Goal: Task Accomplishment & Management: Manage account settings

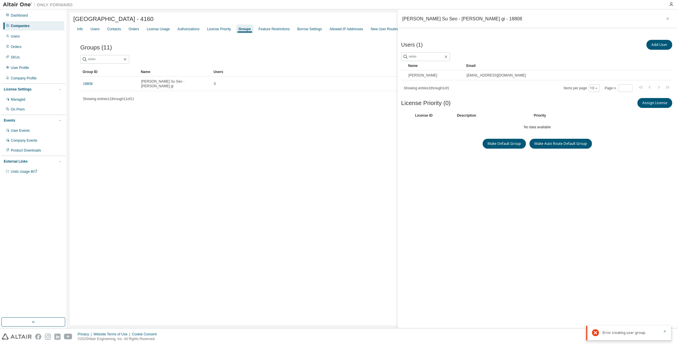
click at [35, 27] on div "Companies" at bounding box center [33, 25] width 62 height 9
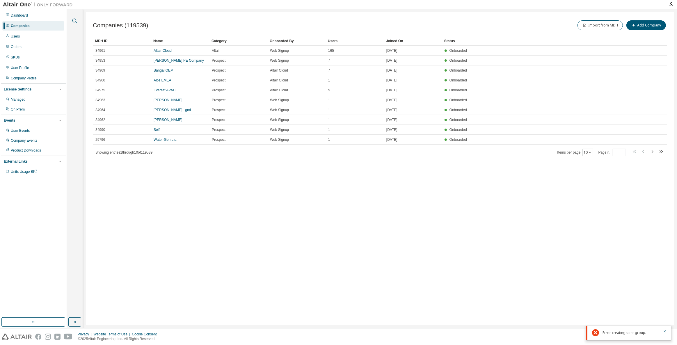
click at [77, 22] on icon "button" at bounding box center [74, 20] width 7 height 7
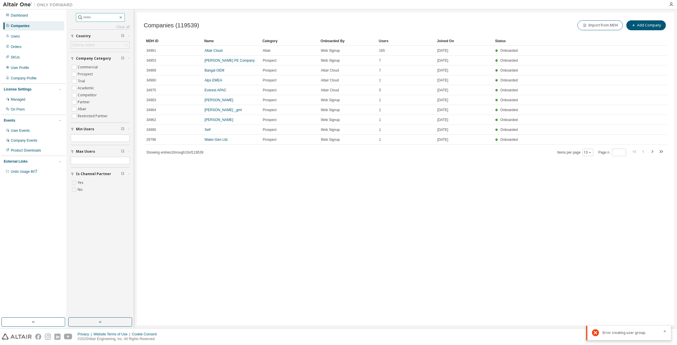
click at [88, 17] on input "text" at bounding box center [100, 18] width 35 height 6
type input "****"
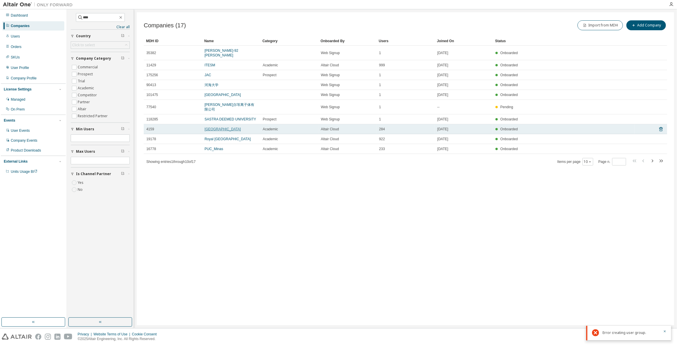
click at [221, 127] on link "[GEOGRAPHIC_DATA]" at bounding box center [222, 129] width 36 height 4
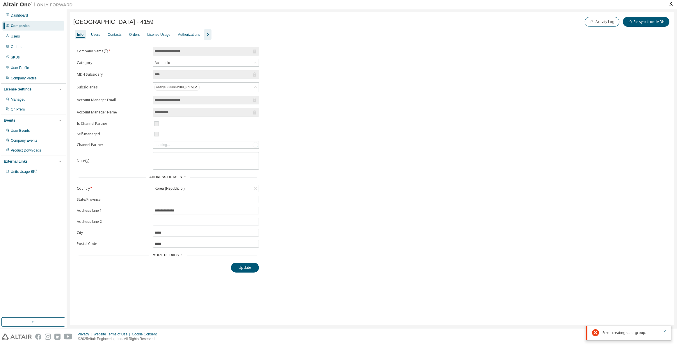
click at [207, 35] on icon "button" at bounding box center [207, 34] width 7 height 7
click at [246, 34] on div "Groups" at bounding box center [244, 34] width 11 height 5
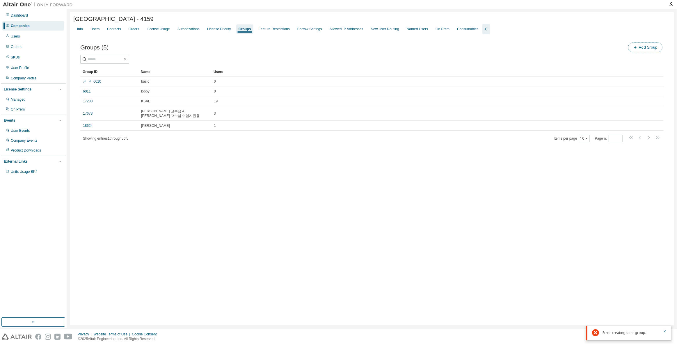
click at [646, 50] on button "Add Group" at bounding box center [645, 47] width 34 height 10
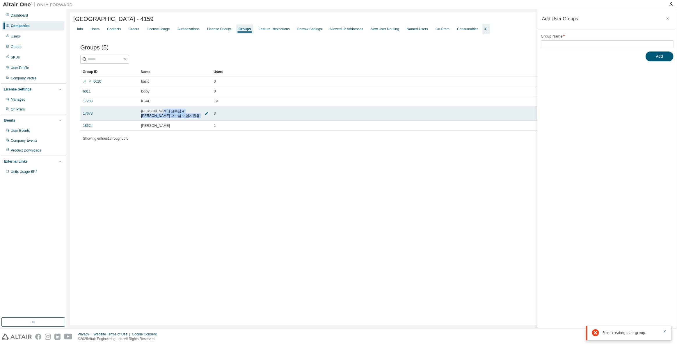
copy td "[PERSON_NAME] 교수님 수업지원용"
drag, startPoint x: 166, startPoint y: 112, endPoint x: 202, endPoint y: 111, distance: 35.8
click at [202, 111] on td "[PERSON_NAME] 교수님 & [PERSON_NAME] 교수님 수업지원용" at bounding box center [174, 113] width 73 height 15
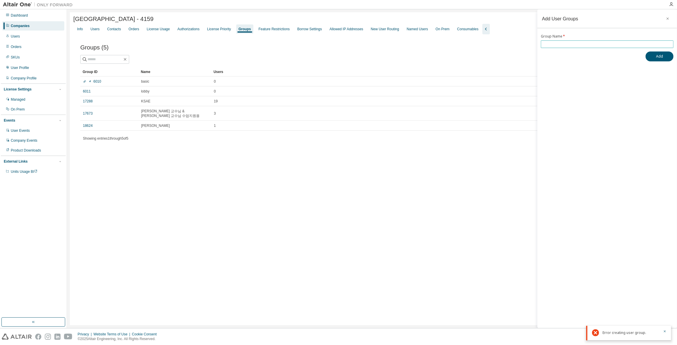
click at [561, 47] on span at bounding box center [607, 44] width 133 height 8
drag, startPoint x: 565, startPoint y: 43, endPoint x: 575, endPoint y: 43, distance: 9.9
click at [565, 43] on input "text" at bounding box center [607, 44] width 130 height 5
paste input "**********"
type input "**********"
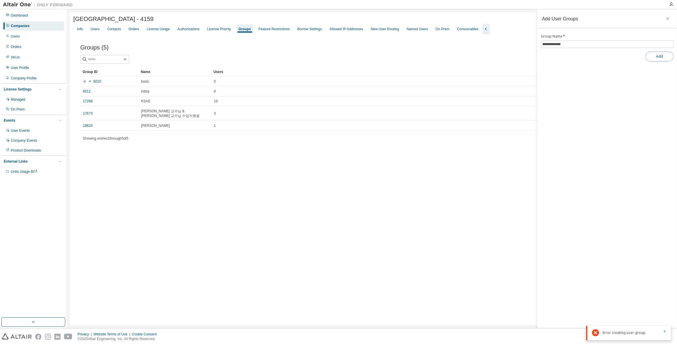
click at [662, 57] on button "Add" at bounding box center [659, 56] width 28 height 10
click at [242, 186] on div "[GEOGRAPHIC_DATA] - 4159 Clear Load Save Save As Field Operator Value Select fi…" at bounding box center [372, 168] width 604 height 313
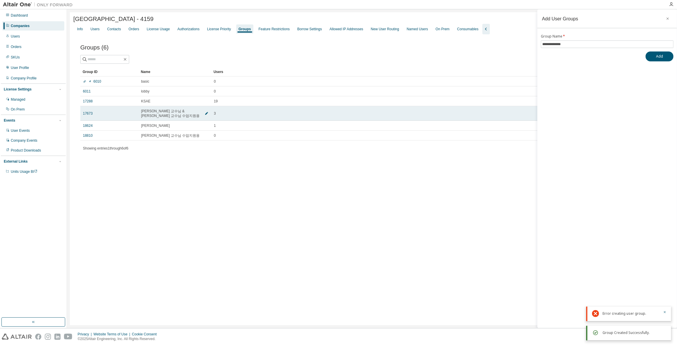
click at [206, 113] on icon "button" at bounding box center [206, 113] width 3 height 3
drag, startPoint x: 162, startPoint y: 112, endPoint x: 301, endPoint y: 115, distance: 139.0
click at [301, 115] on tr "**********" at bounding box center [371, 112] width 583 height 13
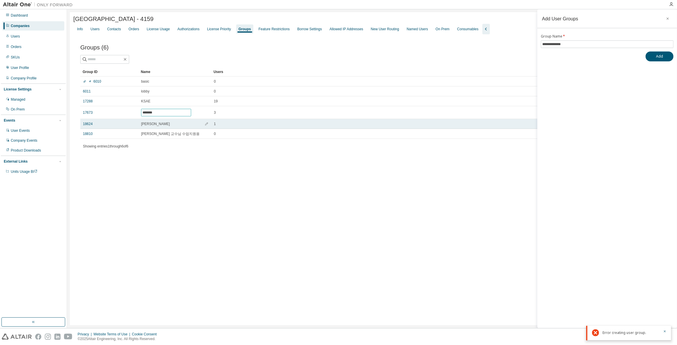
scroll to position [0, 0]
type input "*******"
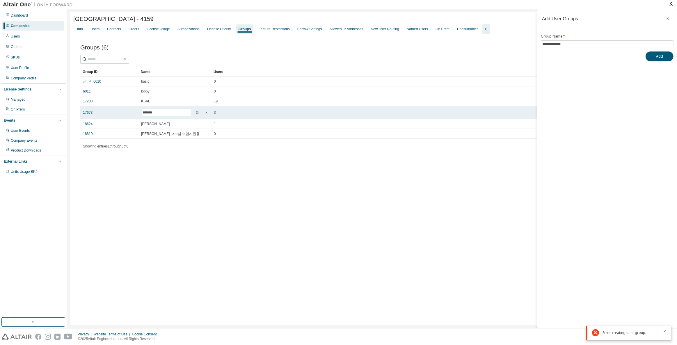
click at [183, 110] on span "*******" at bounding box center [166, 113] width 50 height 8
click at [197, 114] on icon "button" at bounding box center [197, 112] width 2 height 2
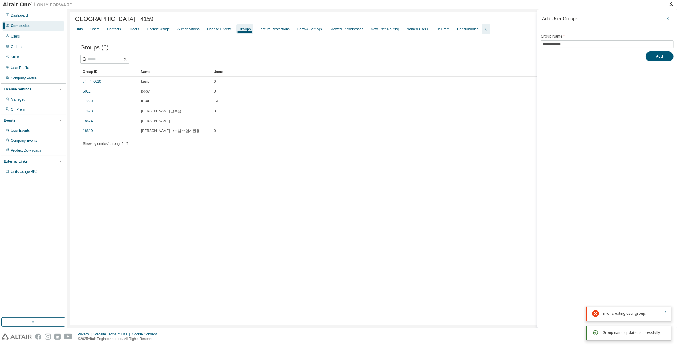
click at [668, 21] on icon "button" at bounding box center [667, 18] width 4 height 5
click at [227, 206] on div "[GEOGRAPHIC_DATA] - 4159 Clear Load Save Save As Field Operator Value Select fi…" at bounding box center [372, 168] width 604 height 313
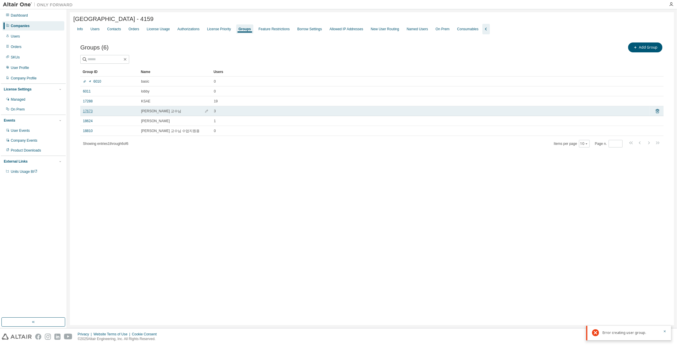
click at [90, 110] on link "17673" at bounding box center [88, 111] width 10 height 5
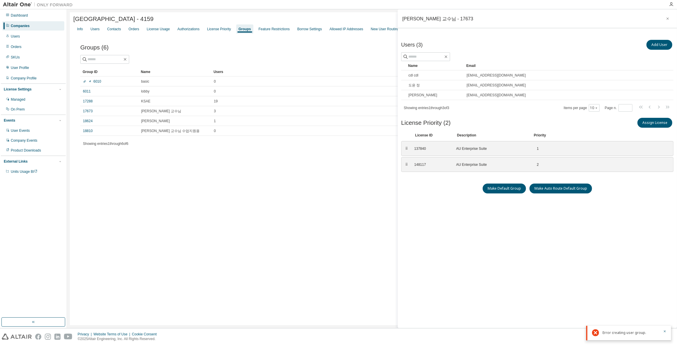
click at [458, 204] on div "Users (3) Add User Clear Load Save Save As Field Operator Value Select filter S…" at bounding box center [537, 177] width 272 height 276
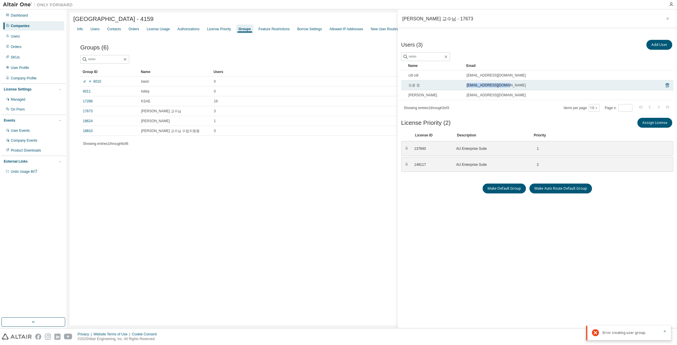
drag, startPoint x: 509, startPoint y: 87, endPoint x: 464, endPoint y: 86, distance: 44.5
click at [464, 86] on td "[EMAIL_ADDRESS][DOMAIN_NAME]" at bounding box center [564, 85] width 200 height 10
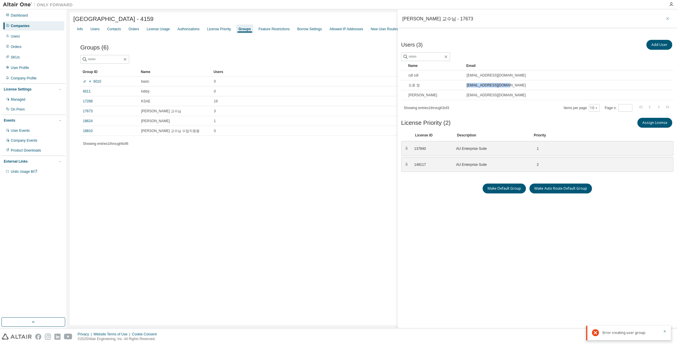
click at [669, 18] on icon "button" at bounding box center [667, 18] width 4 height 5
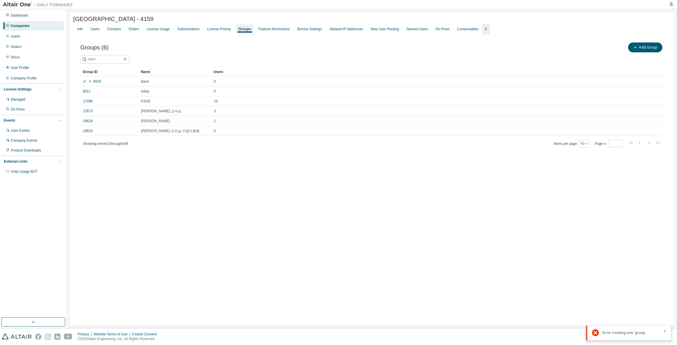
drag, startPoint x: 164, startPoint y: 195, endPoint x: 164, endPoint y: 185, distance: 9.6
click at [164, 195] on div "[GEOGRAPHIC_DATA] - 4159 Clear Load Save Save As Field Operator Value Select fi…" at bounding box center [372, 168] width 604 height 313
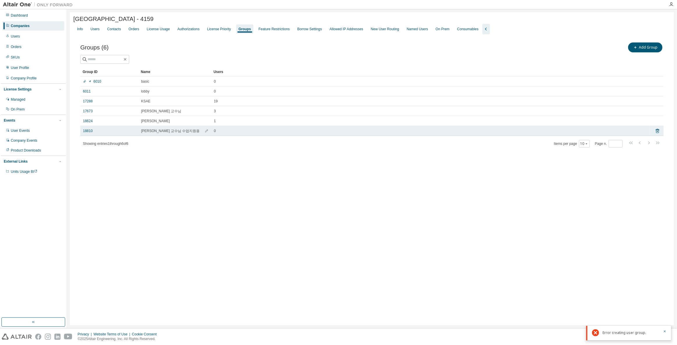
click at [87, 134] on td "18810" at bounding box center [109, 131] width 58 height 10
click at [90, 132] on link "18810" at bounding box center [88, 131] width 10 height 5
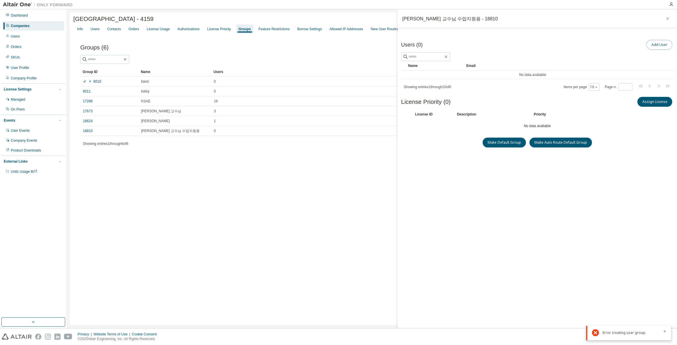
click at [656, 45] on button "Add User" at bounding box center [659, 45] width 26 height 10
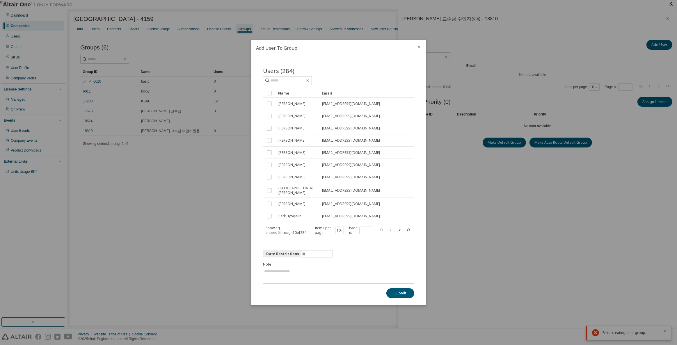
click at [297, 93] on div "Name" at bounding box center [297, 92] width 39 height 9
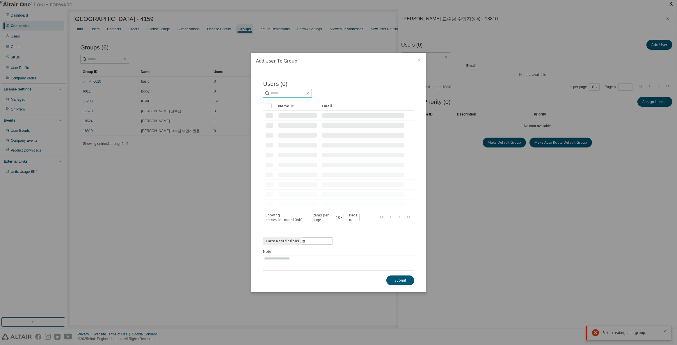
click at [302, 90] on div "Users (0) Clear Load Save Save As Field Operator Value Select filter Select ope…" at bounding box center [338, 150] width 151 height 143
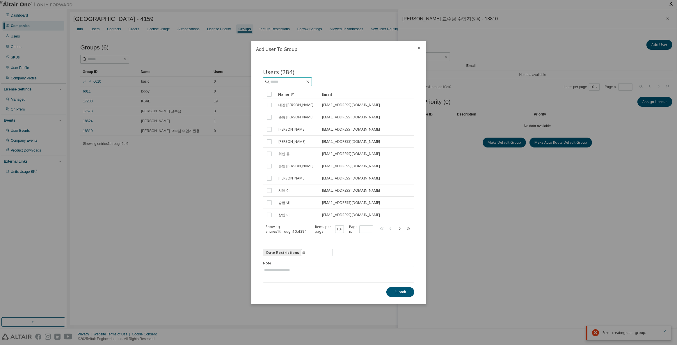
click at [305, 80] on input "text" at bounding box center [287, 82] width 35 height 6
paste input "**********"
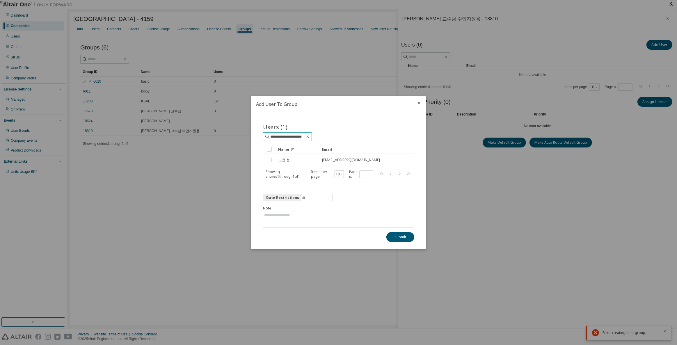
click at [305, 138] on input "**********" at bounding box center [287, 137] width 35 height 6
type input "**********"
click at [393, 238] on button "Submit" at bounding box center [400, 237] width 28 height 10
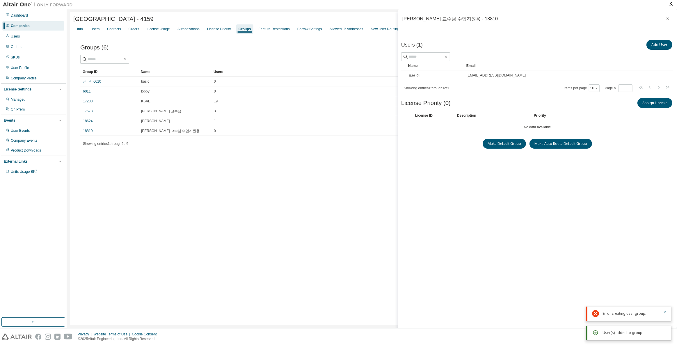
click at [233, 161] on div "Groups (6) Add Group Clear Load Save Save As Field Operator Value Select filter…" at bounding box center [371, 98] width 597 height 129
click at [668, 18] on icon "button" at bounding box center [667, 18] width 4 height 5
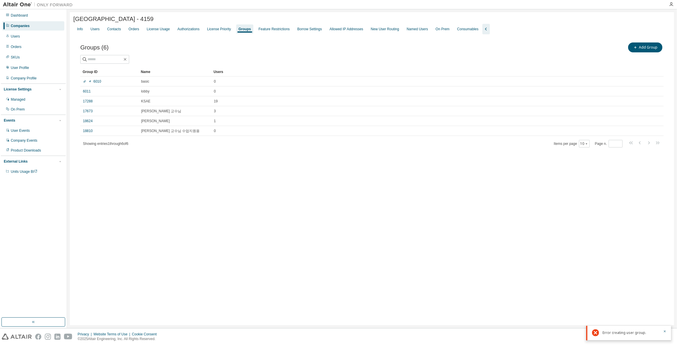
click at [195, 198] on div "[GEOGRAPHIC_DATA] - 4159 Clear Load Save Save As Field Operator Value Select fi…" at bounding box center [372, 168] width 604 height 313
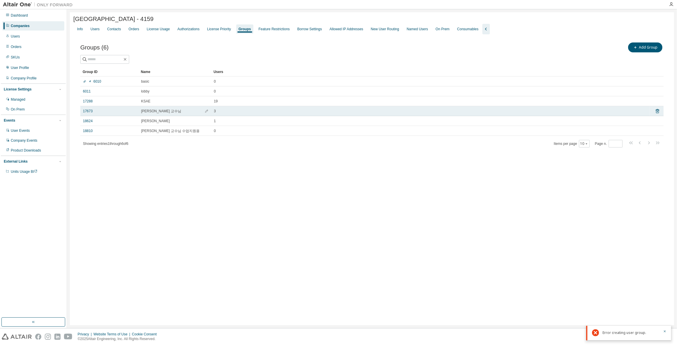
click at [82, 112] on td "17673" at bounding box center [109, 111] width 58 height 10
click at [88, 112] on link "17673" at bounding box center [88, 111] width 10 height 5
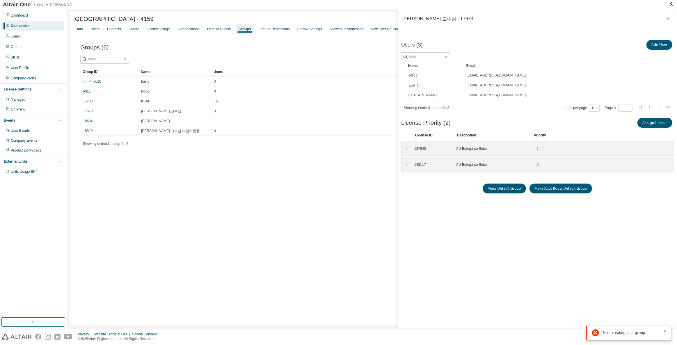
click at [665, 19] on icon "button" at bounding box center [667, 18] width 4 height 5
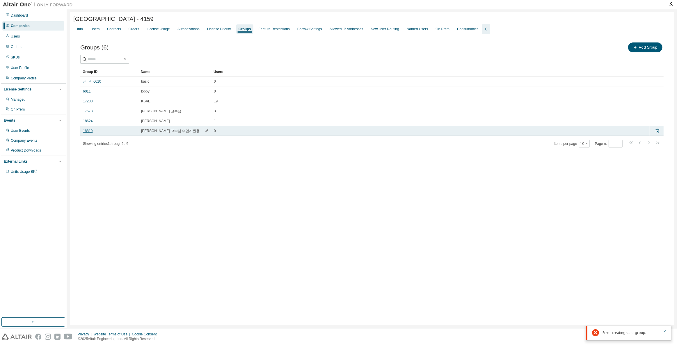
click at [90, 133] on link "18810" at bounding box center [88, 131] width 10 height 5
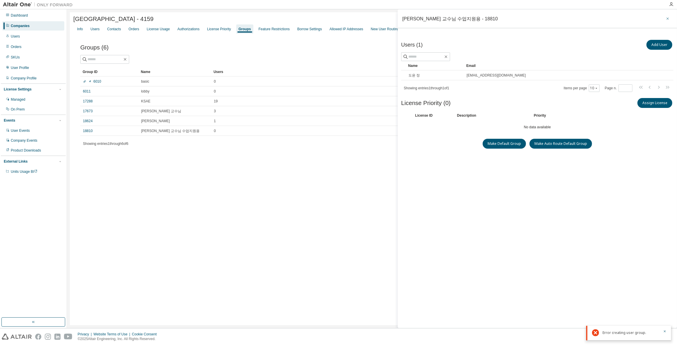
click at [668, 20] on icon "button" at bounding box center [667, 18] width 4 height 5
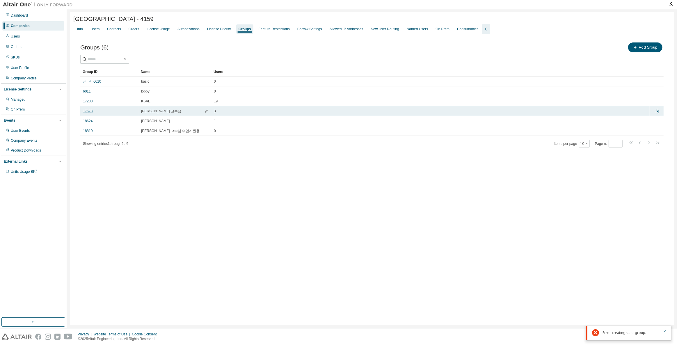
click at [90, 111] on link "17673" at bounding box center [88, 111] width 10 height 5
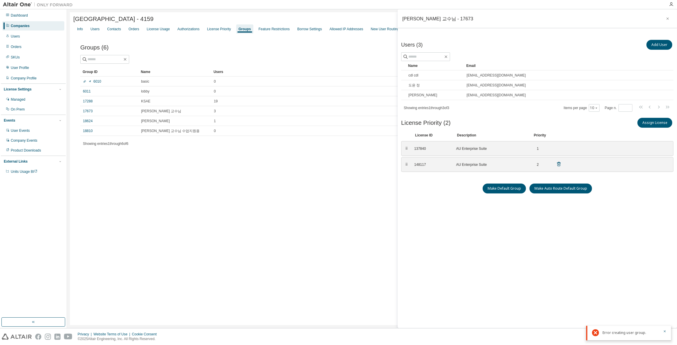
click at [559, 162] on icon at bounding box center [558, 163] width 5 height 5
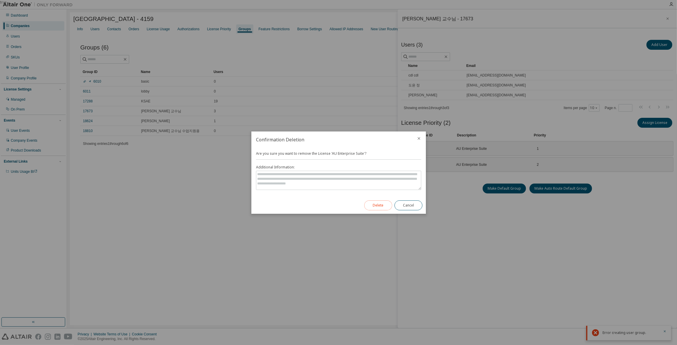
click at [375, 206] on button "Delete" at bounding box center [378, 205] width 28 height 10
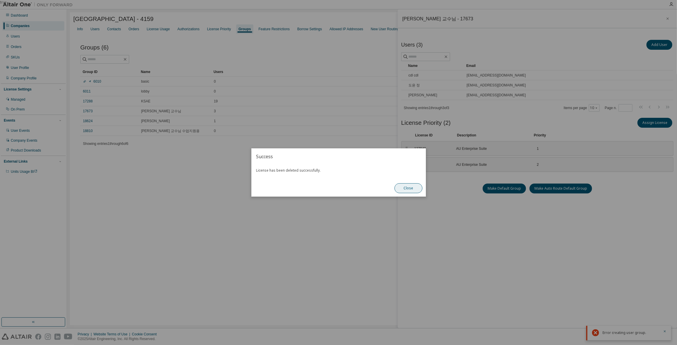
click at [400, 186] on button "Close" at bounding box center [408, 188] width 28 height 10
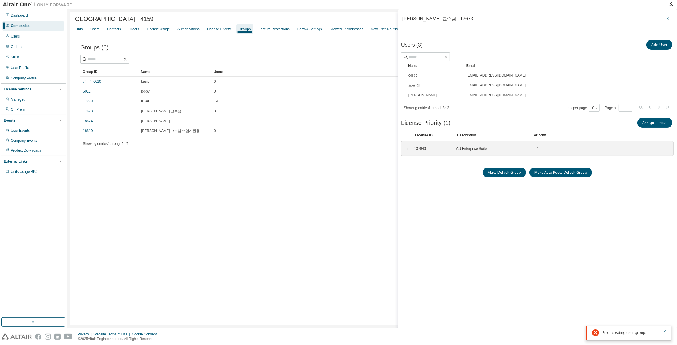
click at [668, 18] on icon "button" at bounding box center [667, 18] width 2 height 2
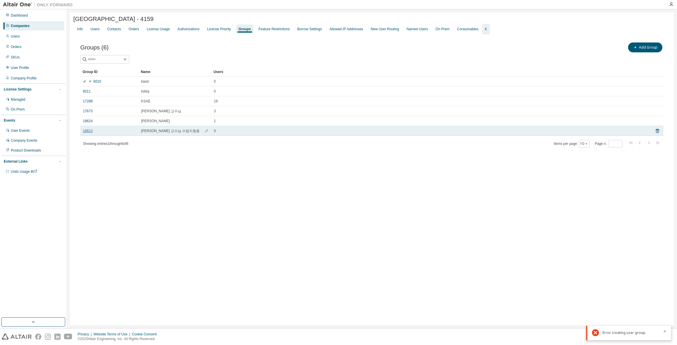
click at [89, 133] on link "18810" at bounding box center [88, 131] width 10 height 5
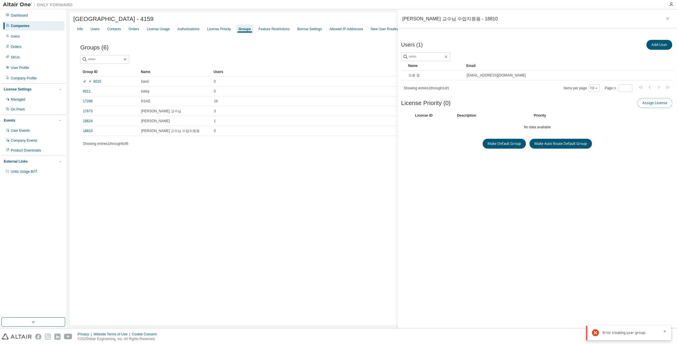
click at [657, 100] on button "Assign License" at bounding box center [654, 103] width 35 height 10
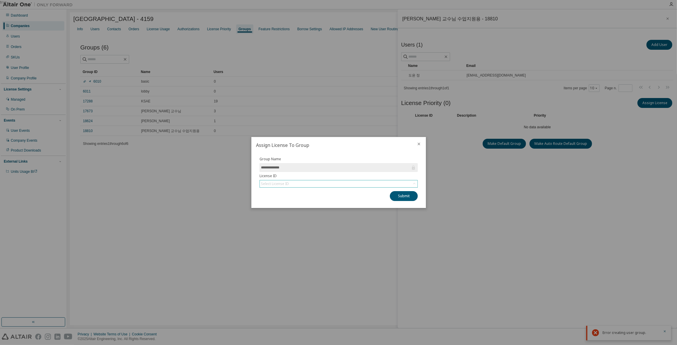
click at [345, 183] on div "Select License ID" at bounding box center [339, 183] width 158 height 7
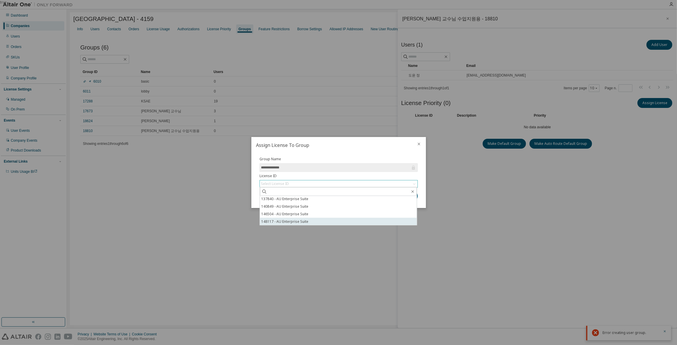
scroll to position [1, 0]
click at [303, 218] on li "148117 - AU Enterprise Suite" at bounding box center [338, 222] width 157 height 8
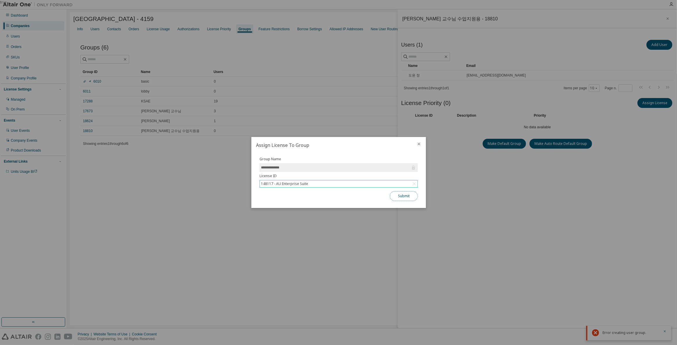
click at [403, 197] on button "Submit" at bounding box center [404, 196] width 28 height 10
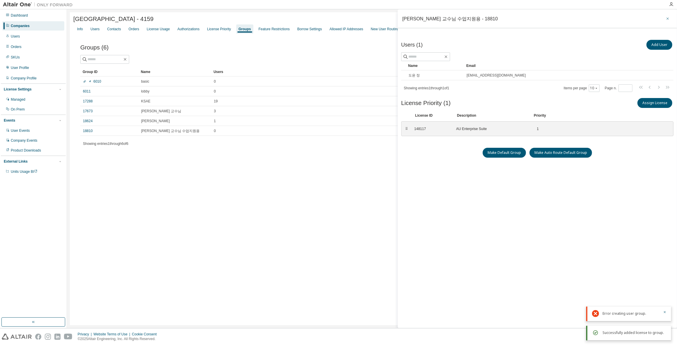
click at [668, 19] on icon "button" at bounding box center [667, 18] width 4 height 5
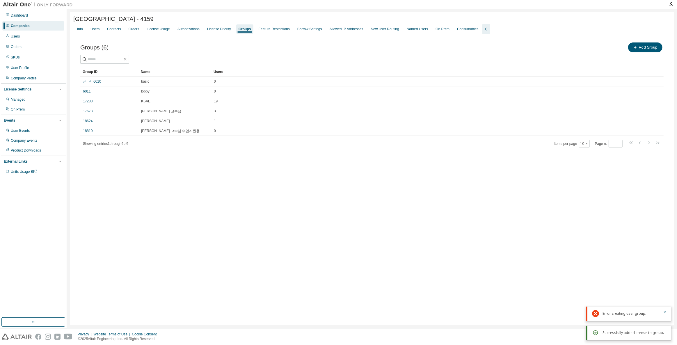
click at [252, 168] on div "[GEOGRAPHIC_DATA] - 4159 Clear Load Save Save As Field Operator Value Select fi…" at bounding box center [372, 168] width 604 height 313
click at [327, 145] on div "Showing entries 1 through 6 of 6 Items per page 10 Page n. *" at bounding box center [371, 143] width 583 height 8
click at [30, 27] on div "Companies" at bounding box center [33, 25] width 62 height 9
